Goal: Task Accomplishment & Management: Complete application form

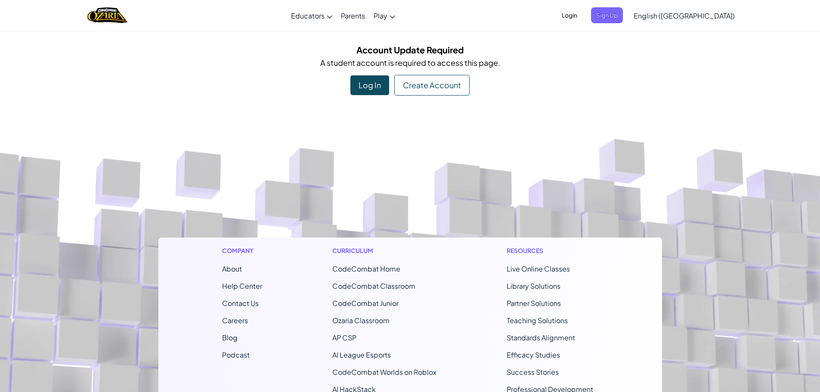
click at [582, 15] on span "Login" at bounding box center [569, 15] width 26 height 16
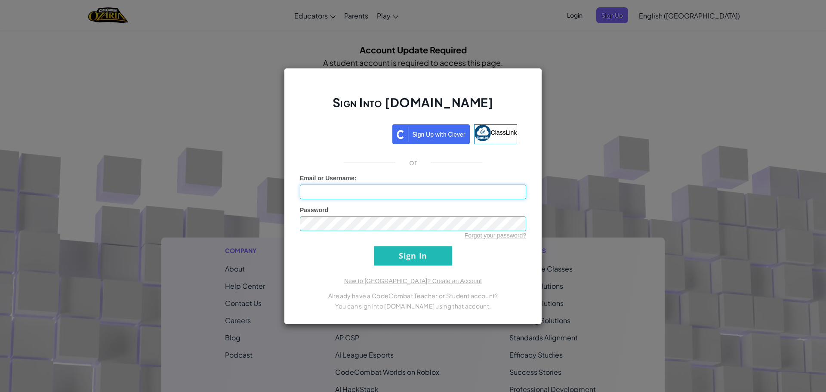
type input "M3_can'thoop"
click at [407, 263] on input "Sign In" at bounding box center [413, 255] width 78 height 19
